Goal: Task Accomplishment & Management: Manage account settings

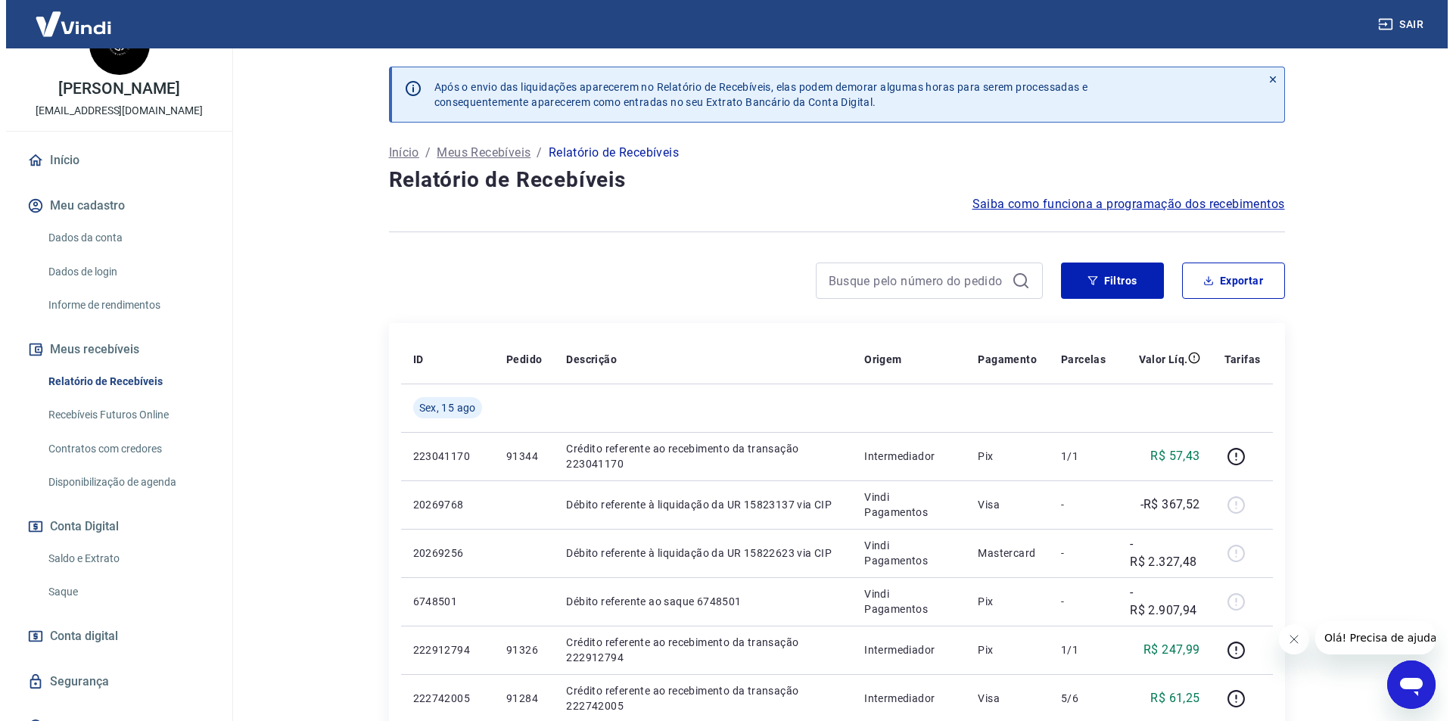
scroll to position [69, 0]
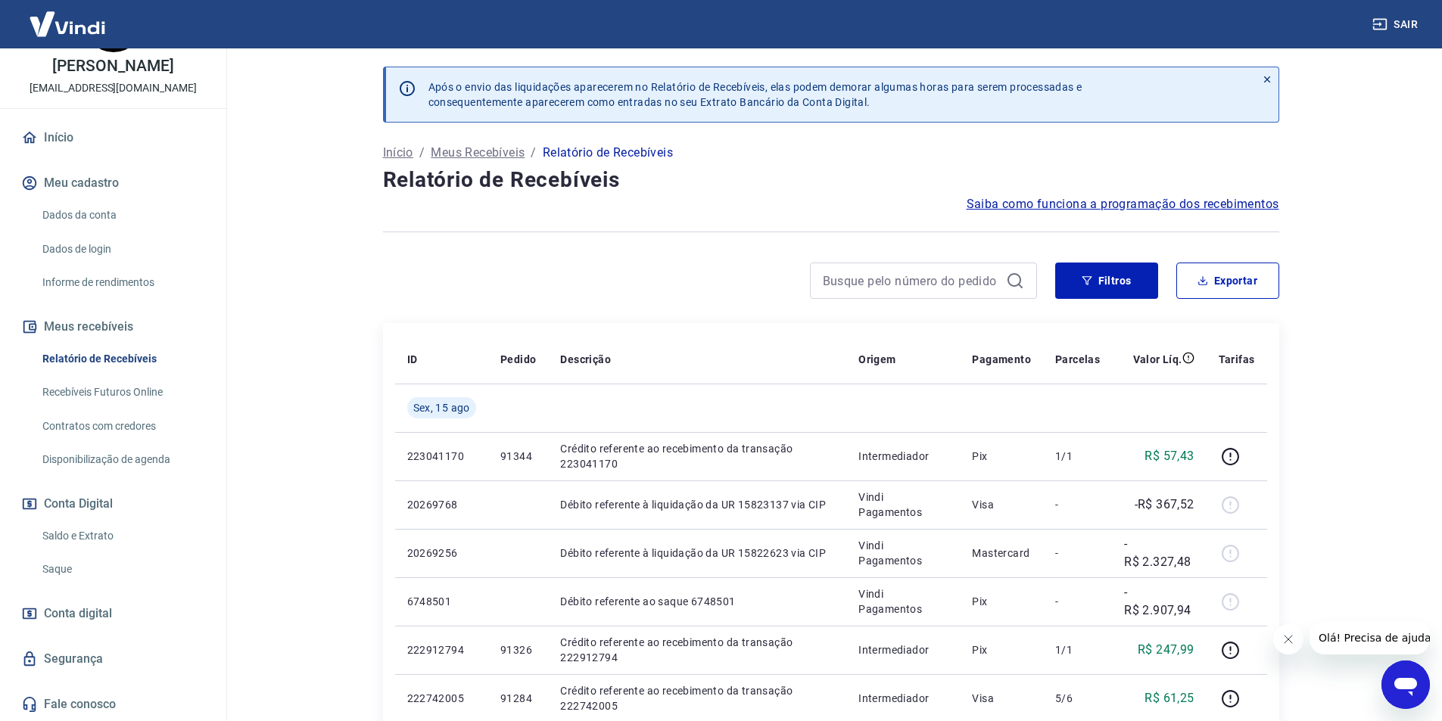
click at [97, 579] on link "Saque" at bounding box center [122, 569] width 172 height 31
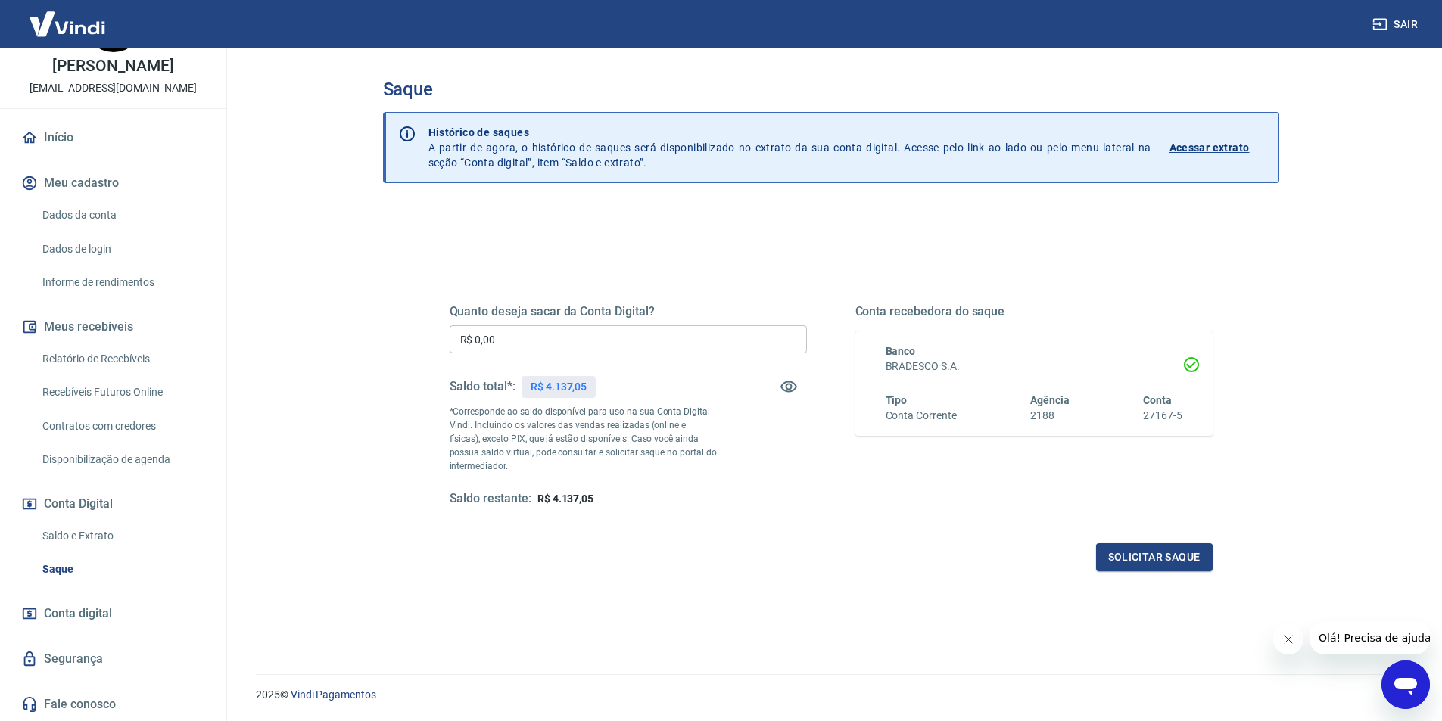
click at [603, 354] on div "Quanto deseja sacar da Conta Digital? R$ 0,00 ​ Saldo total*: R$ 4.137,05 *Corr…" at bounding box center [628, 405] width 357 height 203
click at [606, 346] on input "R$ 0,00" at bounding box center [628, 340] width 357 height 28
type input "R$ 4.137,05"
click at [1178, 557] on button "Solicitar saque" at bounding box center [1154, 558] width 117 height 28
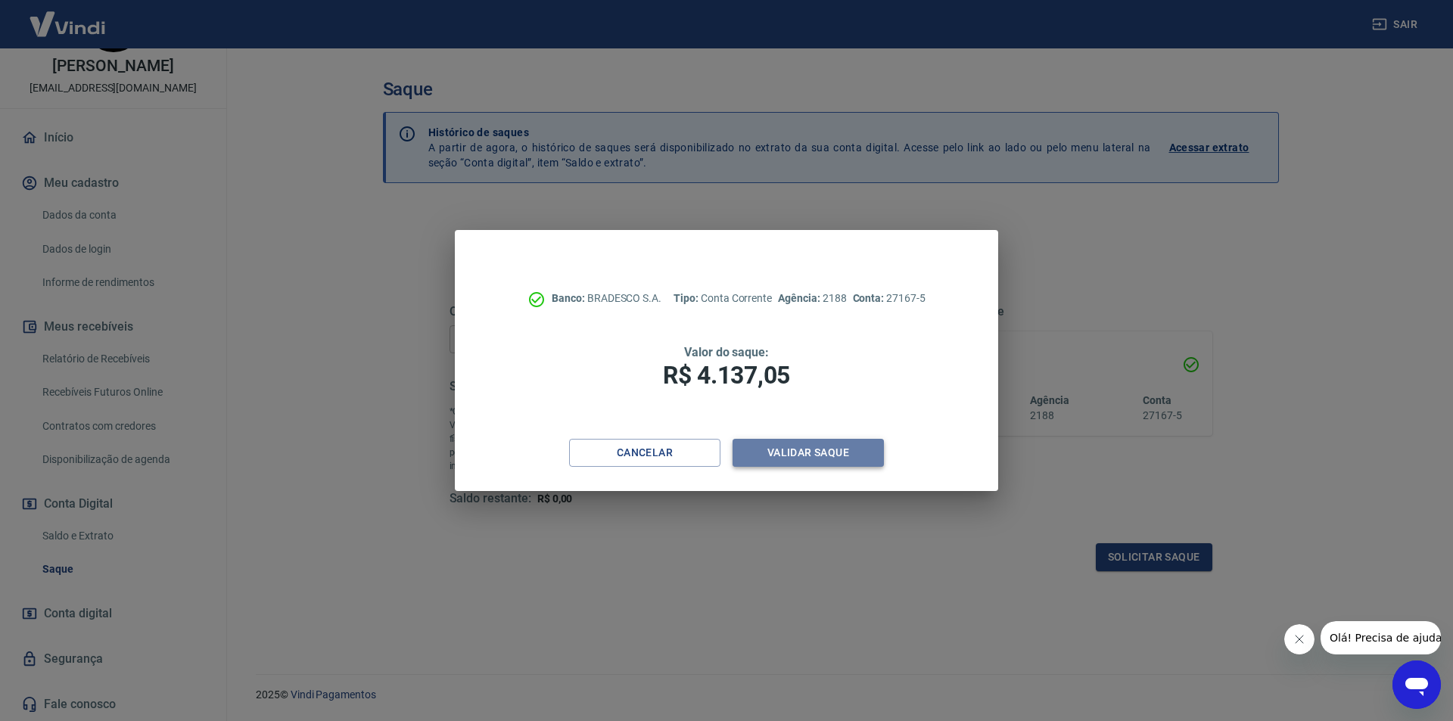
click at [860, 442] on button "Validar saque" at bounding box center [808, 453] width 151 height 28
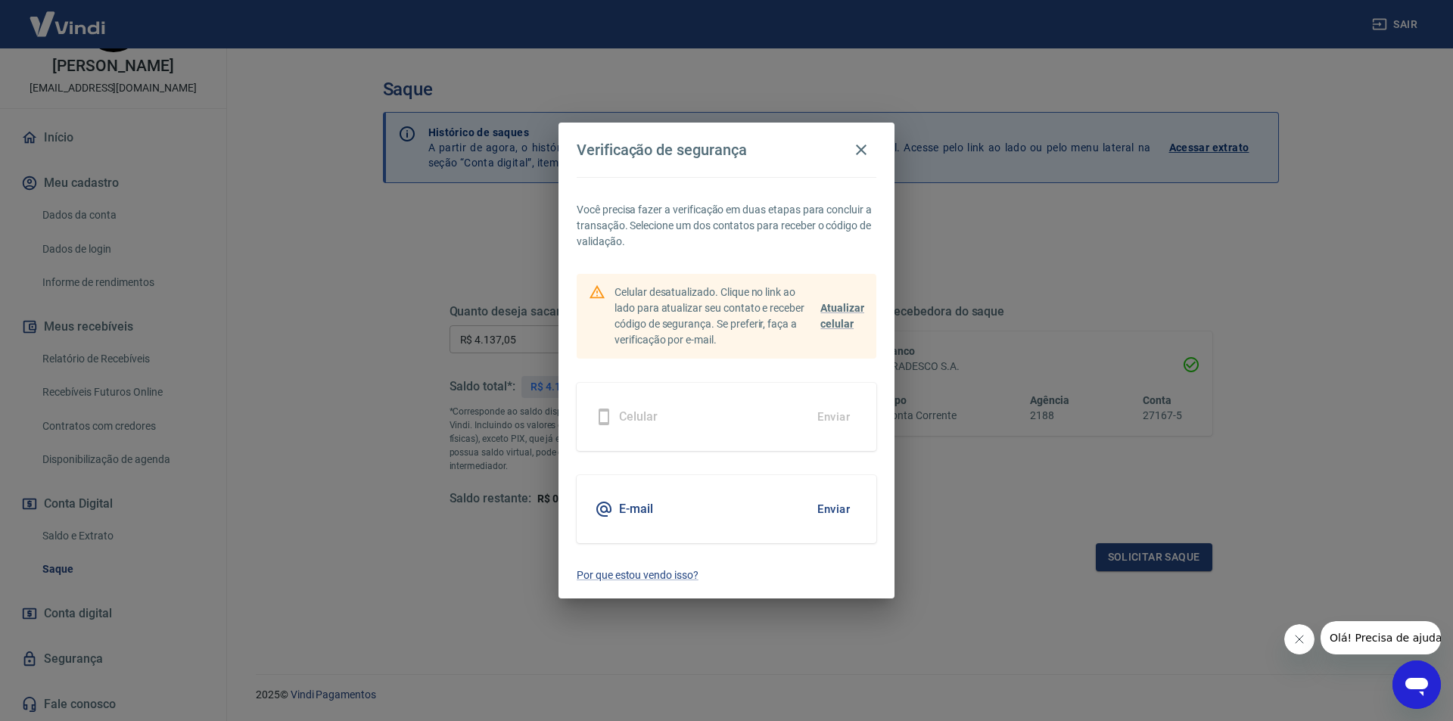
click at [839, 522] on button "Enviar" at bounding box center [833, 510] width 49 height 32
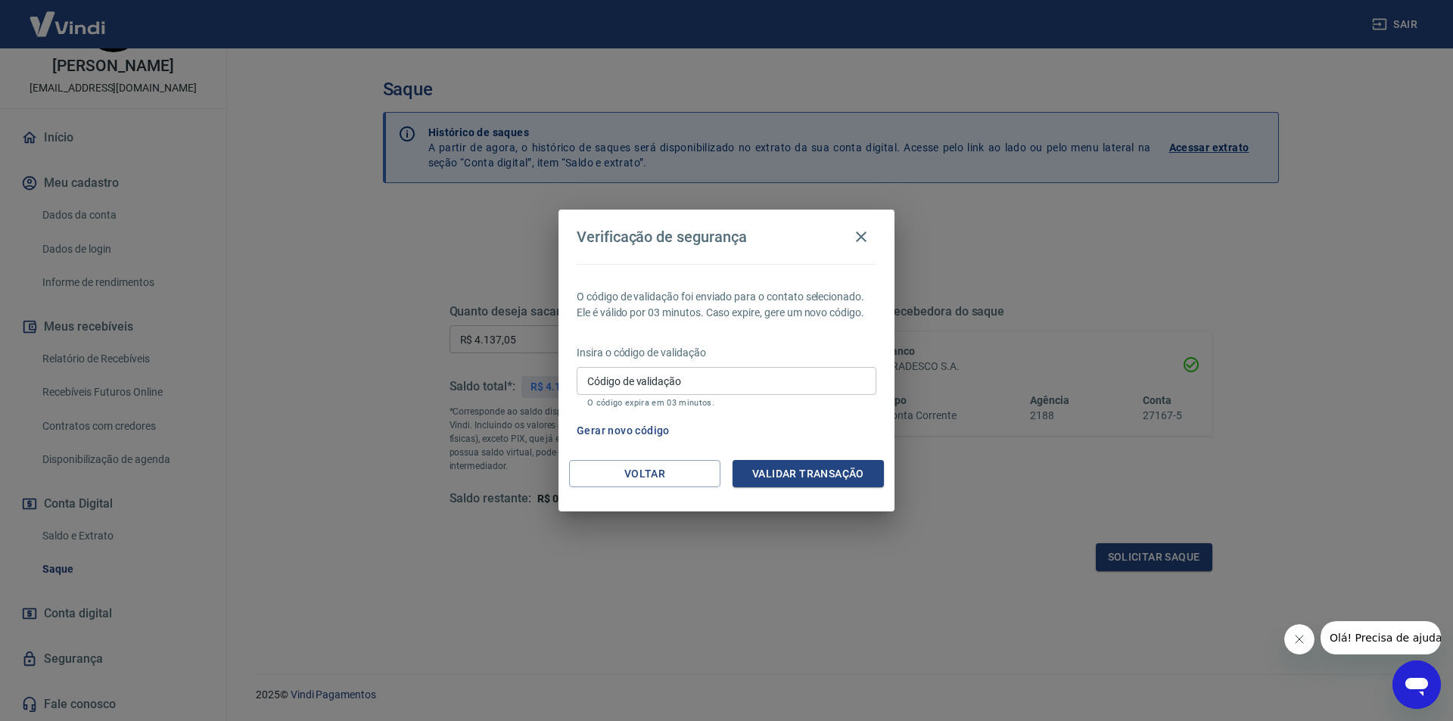
click at [629, 432] on button "Gerar novo código" at bounding box center [623, 431] width 105 height 28
